Goal: Task Accomplishment & Management: Manage account settings

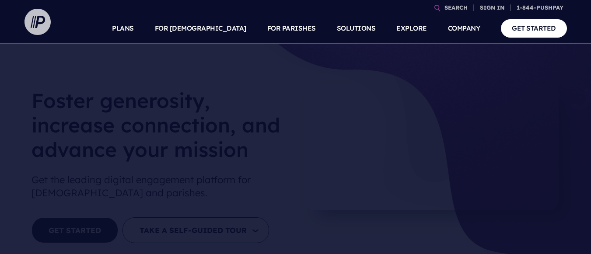
click at [41, 26] on img at bounding box center [38, 22] width 26 height 26
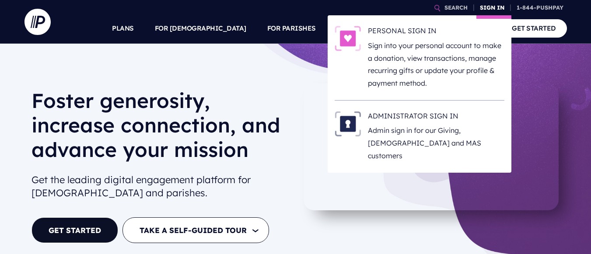
click at [486, 8] on link "SIGN IN" at bounding box center [492, 7] width 32 height 15
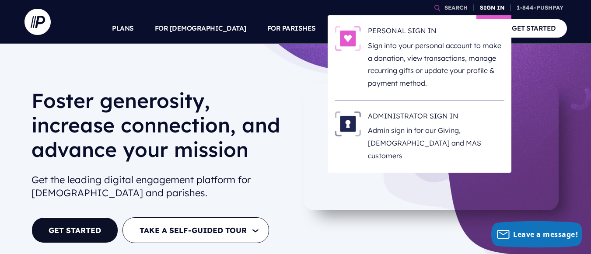
click at [486, 8] on link "SIGN IN" at bounding box center [492, 7] width 32 height 15
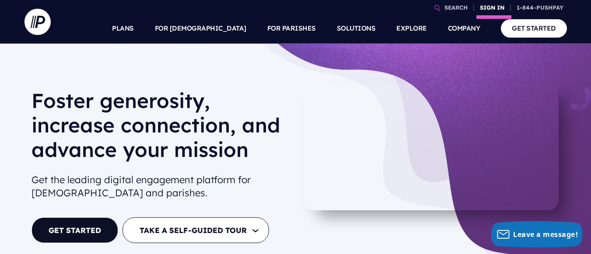
click at [490, 7] on link "SIGN IN" at bounding box center [492, 7] width 32 height 15
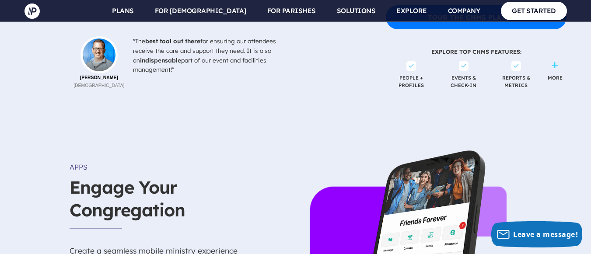
scroll to position [1342, 0]
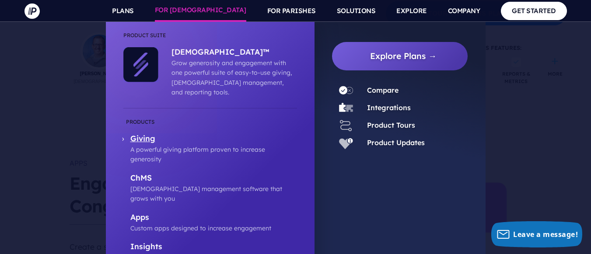
click at [146, 134] on p "Giving" at bounding box center [213, 139] width 167 height 11
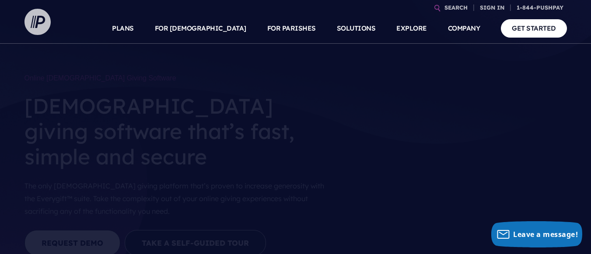
click at [36, 25] on img at bounding box center [38, 22] width 26 height 26
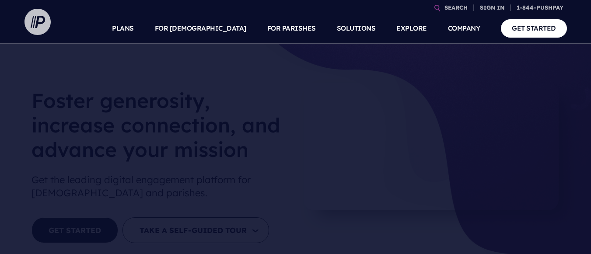
click at [46, 34] on img at bounding box center [38, 22] width 26 height 26
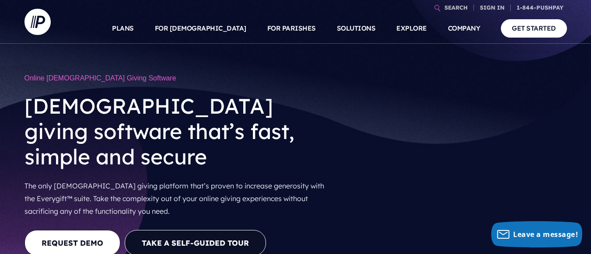
click at [40, 80] on h1 "Online [DEMOGRAPHIC_DATA] Giving Software" at bounding box center [180, 78] width 311 height 17
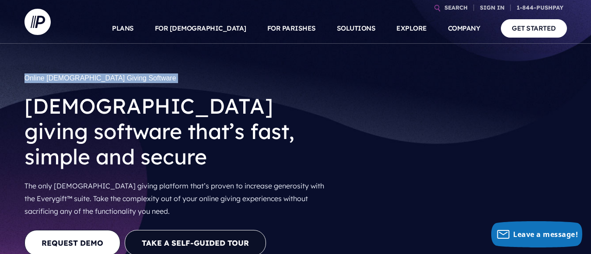
click at [40, 80] on h1 "Online [DEMOGRAPHIC_DATA] Giving Software" at bounding box center [180, 78] width 311 height 17
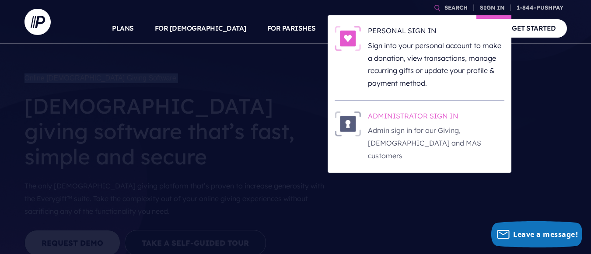
click at [430, 117] on h6 "ADMINISTRATOR SIGN IN" at bounding box center [436, 117] width 137 height 13
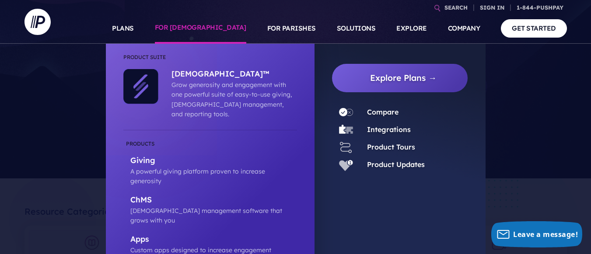
click at [207, 30] on link "FOR [DEMOGRAPHIC_DATA]" at bounding box center [200, 28] width 91 height 31
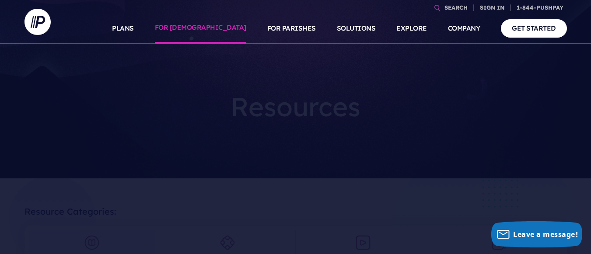
click at [207, 30] on link "FOR [DEMOGRAPHIC_DATA]" at bounding box center [200, 28] width 91 height 31
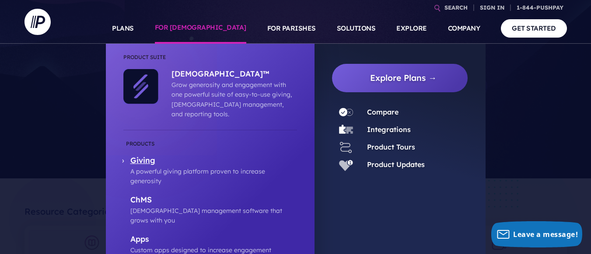
click at [138, 156] on p "Giving" at bounding box center [213, 161] width 167 height 11
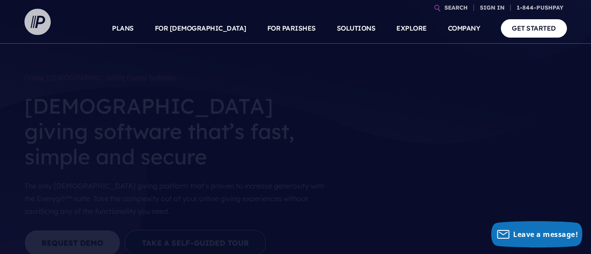
click at [38, 20] on img at bounding box center [38, 22] width 26 height 26
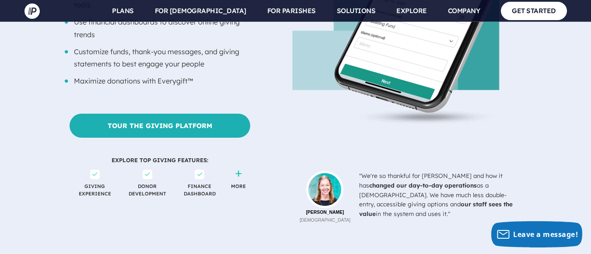
scroll to position [828, 0]
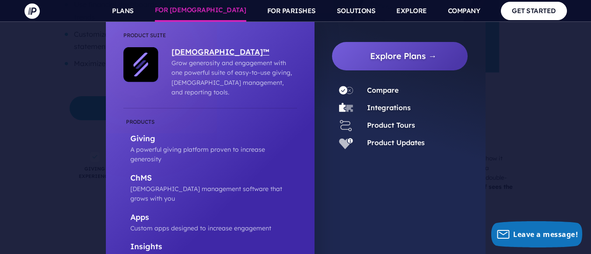
click at [201, 52] on p "[DEMOGRAPHIC_DATA]™" at bounding box center [232, 52] width 121 height 11
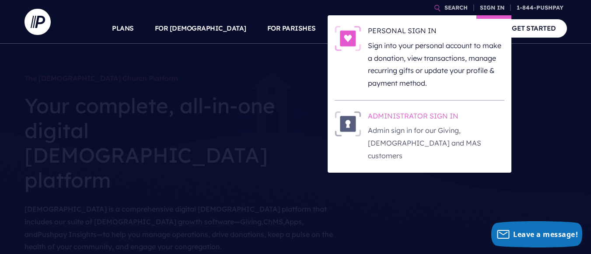
click at [390, 117] on h6 "ADMINISTRATOR SIGN IN" at bounding box center [436, 117] width 137 height 13
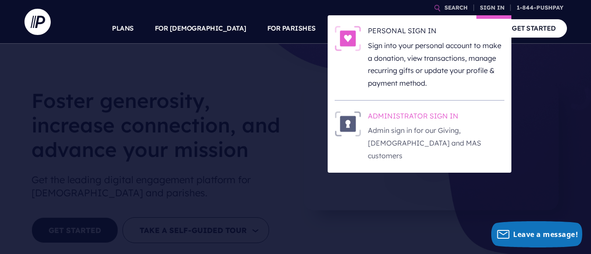
click at [409, 131] on p "Admin sign in for our Giving, [DEMOGRAPHIC_DATA] and MAS customers" at bounding box center [436, 143] width 137 height 38
